Goal: Transaction & Acquisition: Purchase product/service

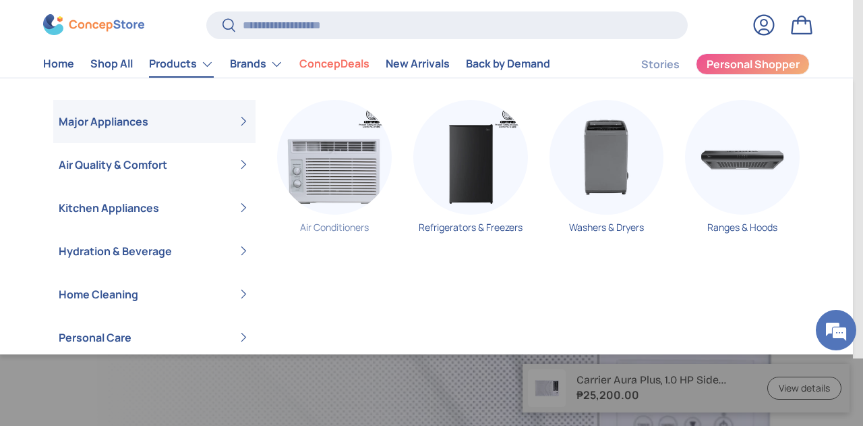
click at [328, 232] on link "Air Conditioners" at bounding box center [334, 172] width 115 height 144
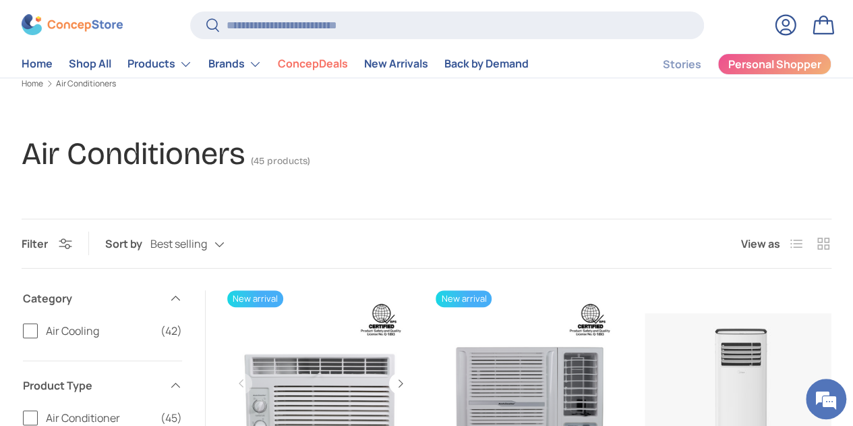
scroll to position [135, 0]
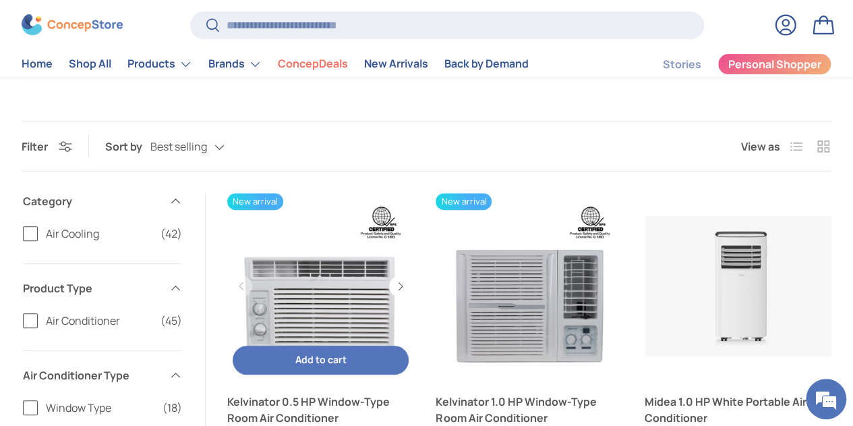
drag, startPoint x: 357, startPoint y: 337, endPoint x: 343, endPoint y: 310, distance: 29.9
click at [347, 353] on span "Add to cart" at bounding box center [320, 359] width 51 height 13
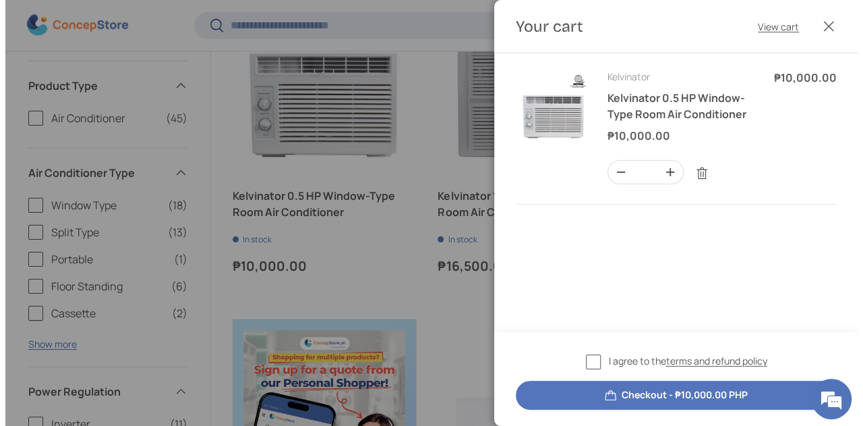
scroll to position [0, 0]
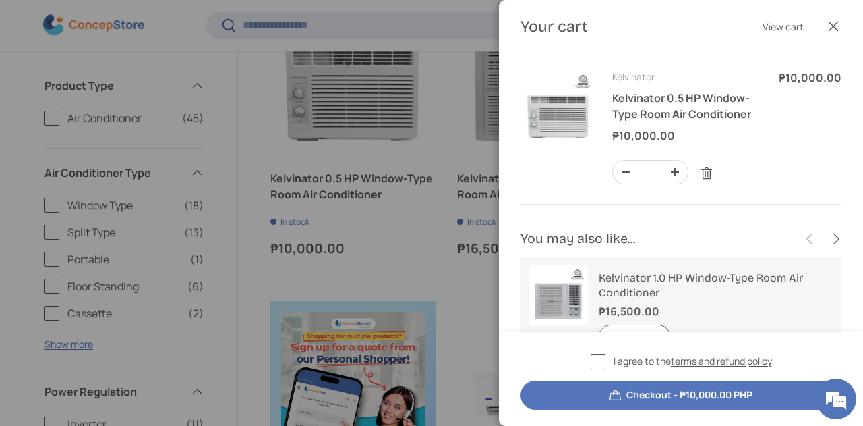
click at [683, 393] on button "Checkout - ₱10,000.00 PHP" at bounding box center [681, 394] width 321 height 29
click at [596, 360] on label "I agree to the terms and refund policy" at bounding box center [681, 361] width 181 height 16
click at [614, 400] on button "Checkout - ₱10,000.00 PHP" at bounding box center [681, 394] width 321 height 29
